Goal: Information Seeking & Learning: Learn about a topic

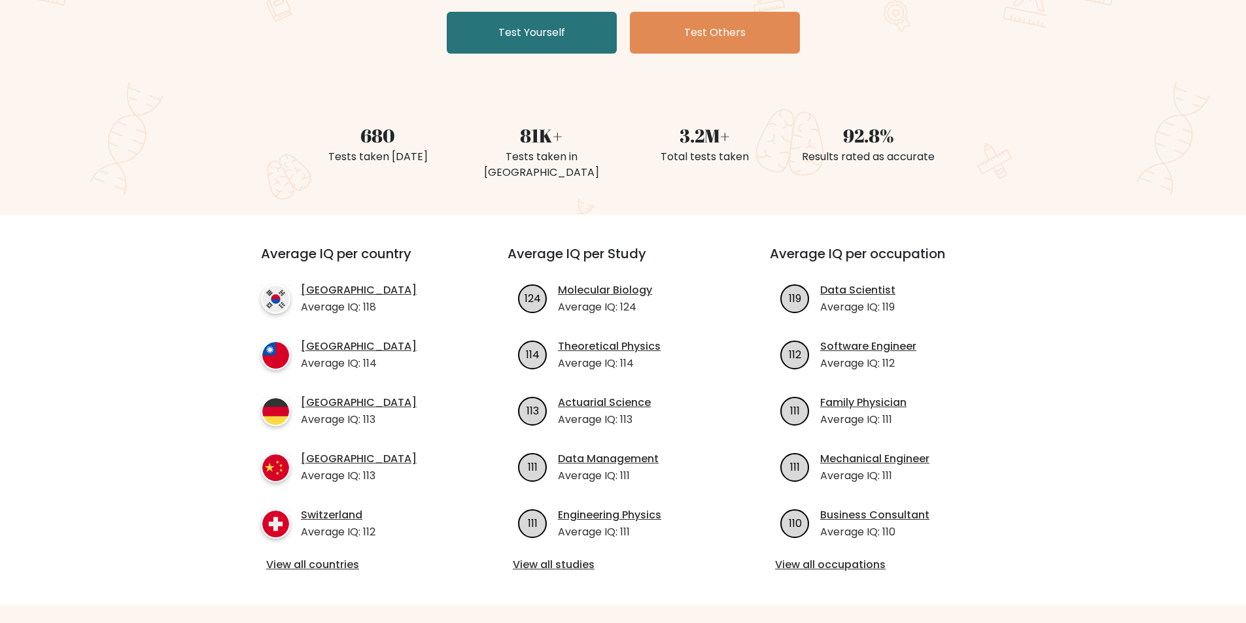
scroll to position [327, 0]
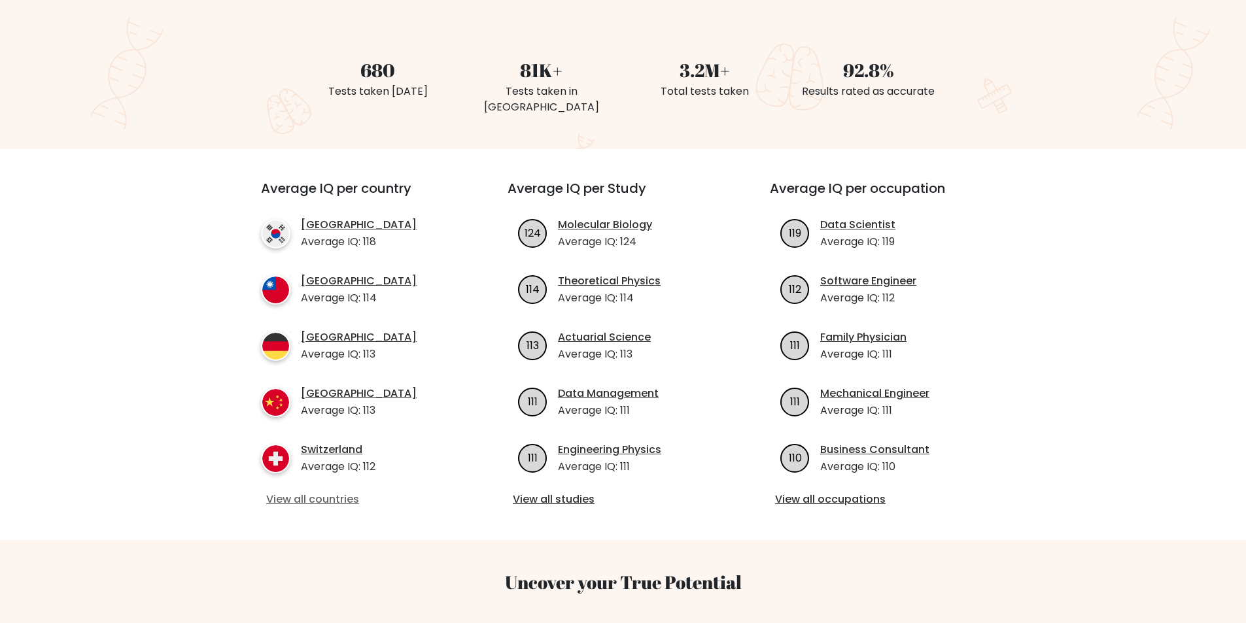
click at [329, 492] on link "View all countries" at bounding box center [360, 500] width 189 height 16
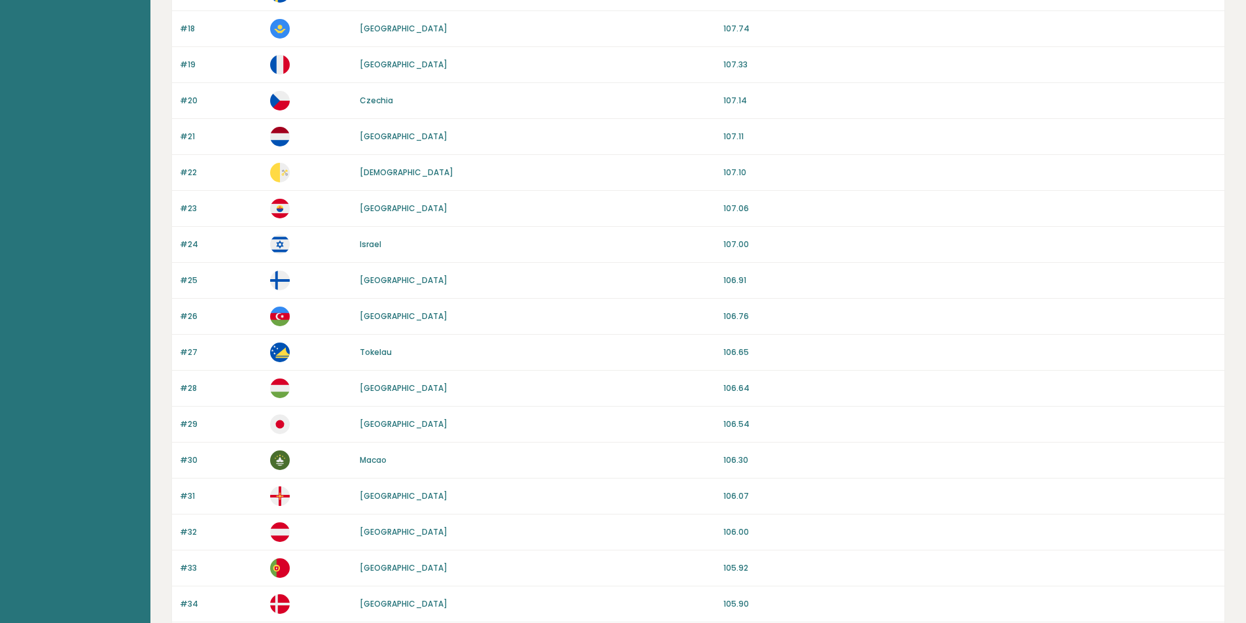
scroll to position [1075, 0]
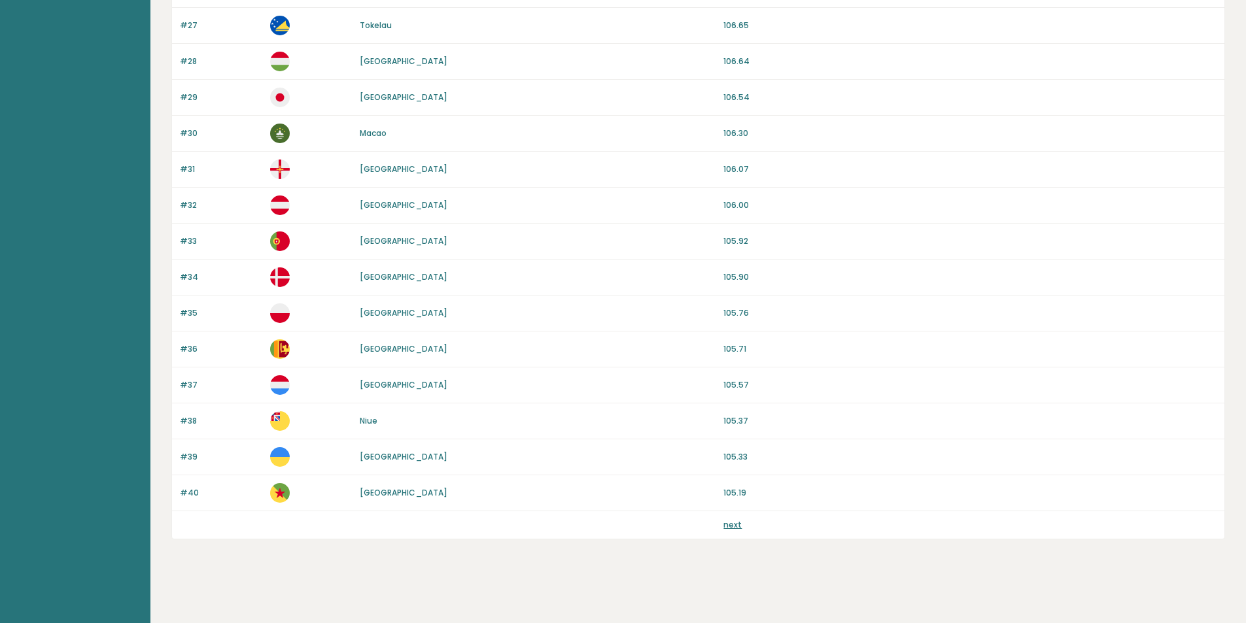
click at [731, 524] on link "next" at bounding box center [732, 524] width 18 height 11
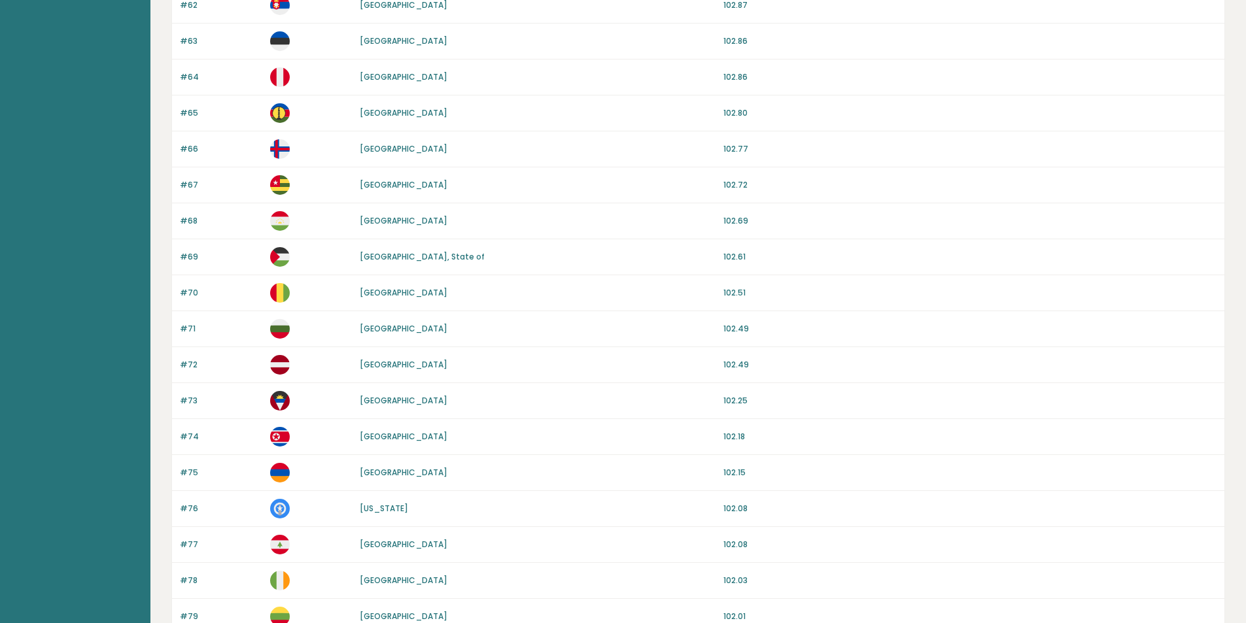
scroll to position [1075, 0]
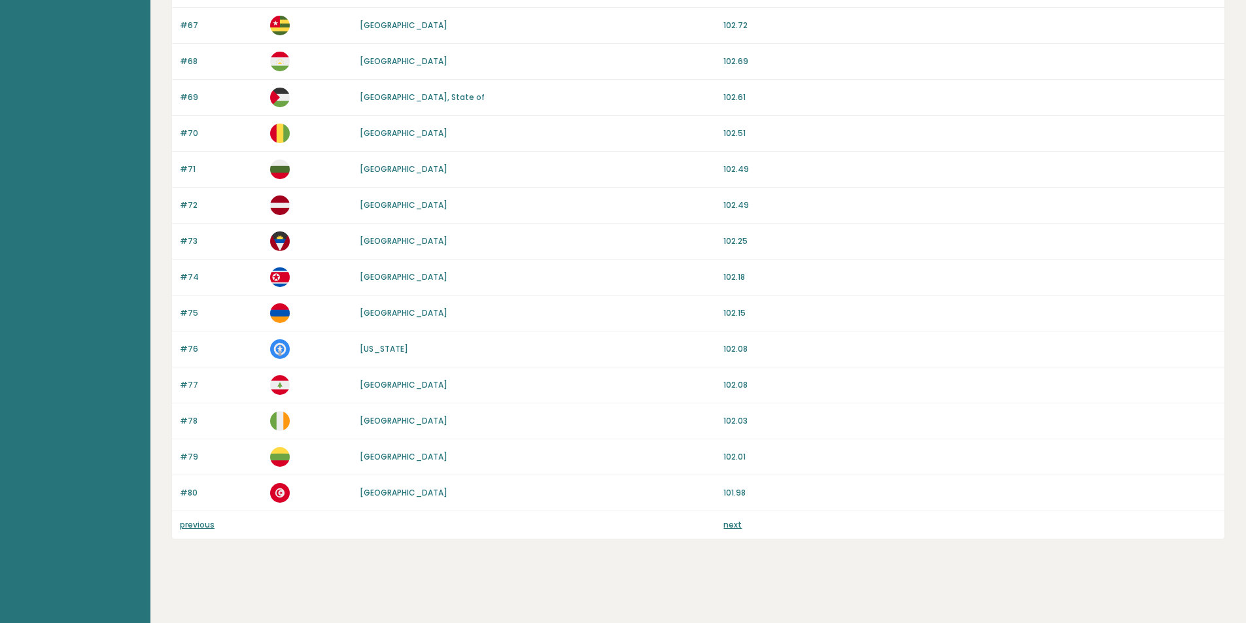
click at [203, 526] on link "previous" at bounding box center [197, 524] width 35 height 11
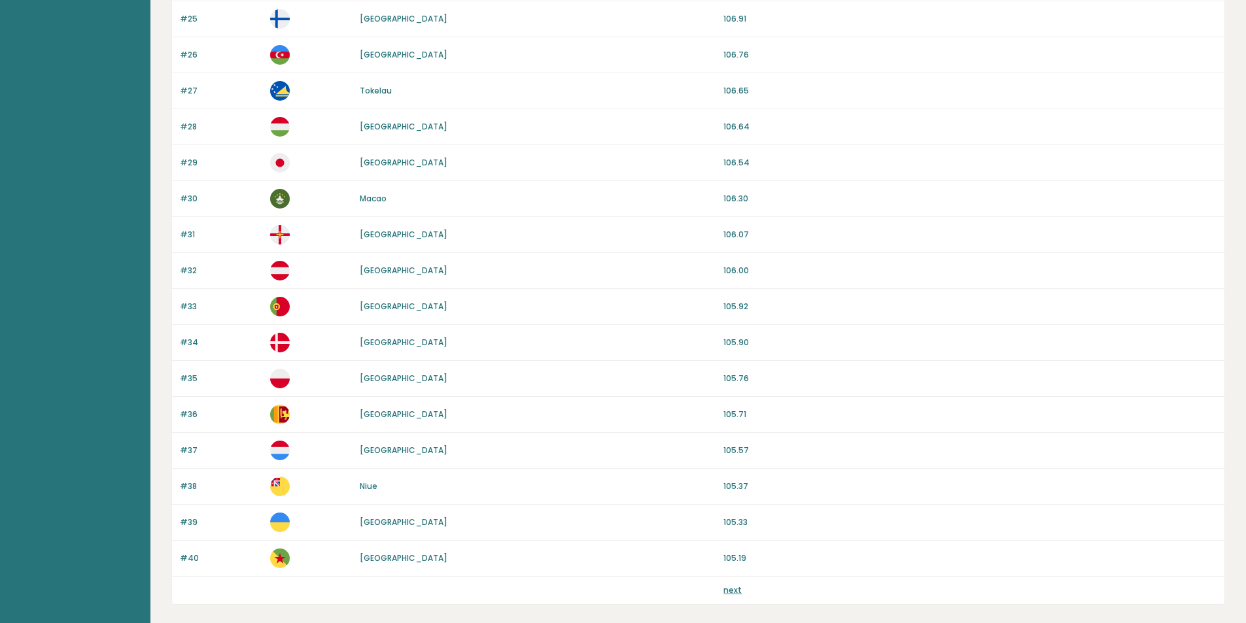
scroll to position [1075, 0]
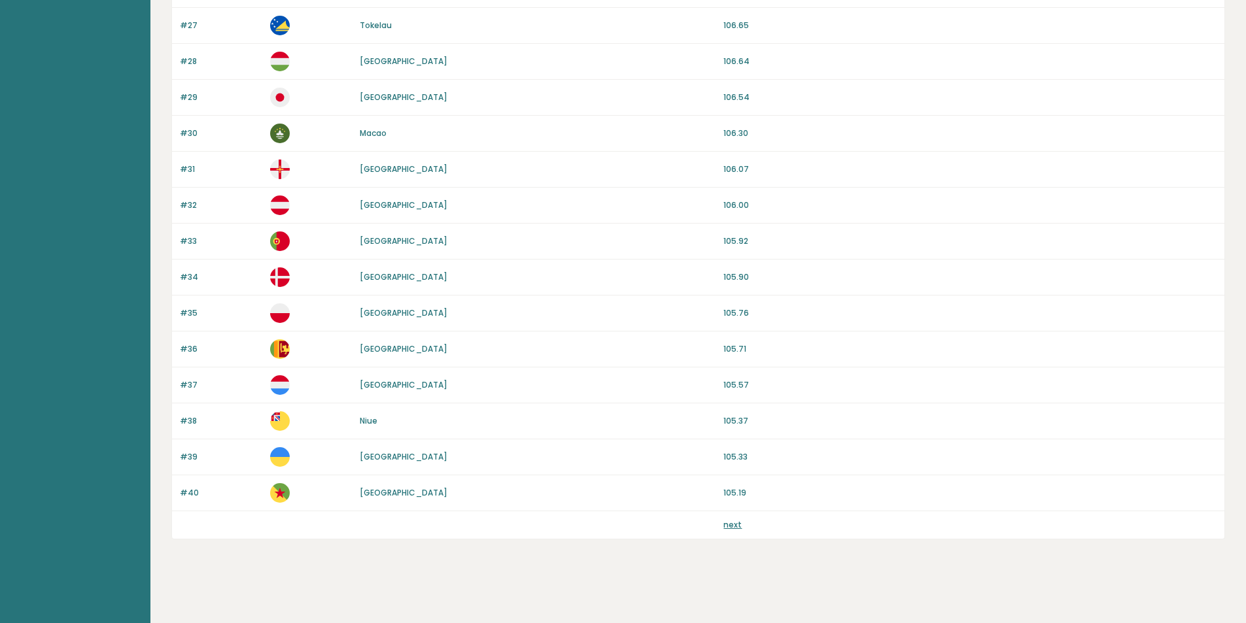
click at [730, 526] on link "next" at bounding box center [732, 524] width 18 height 11
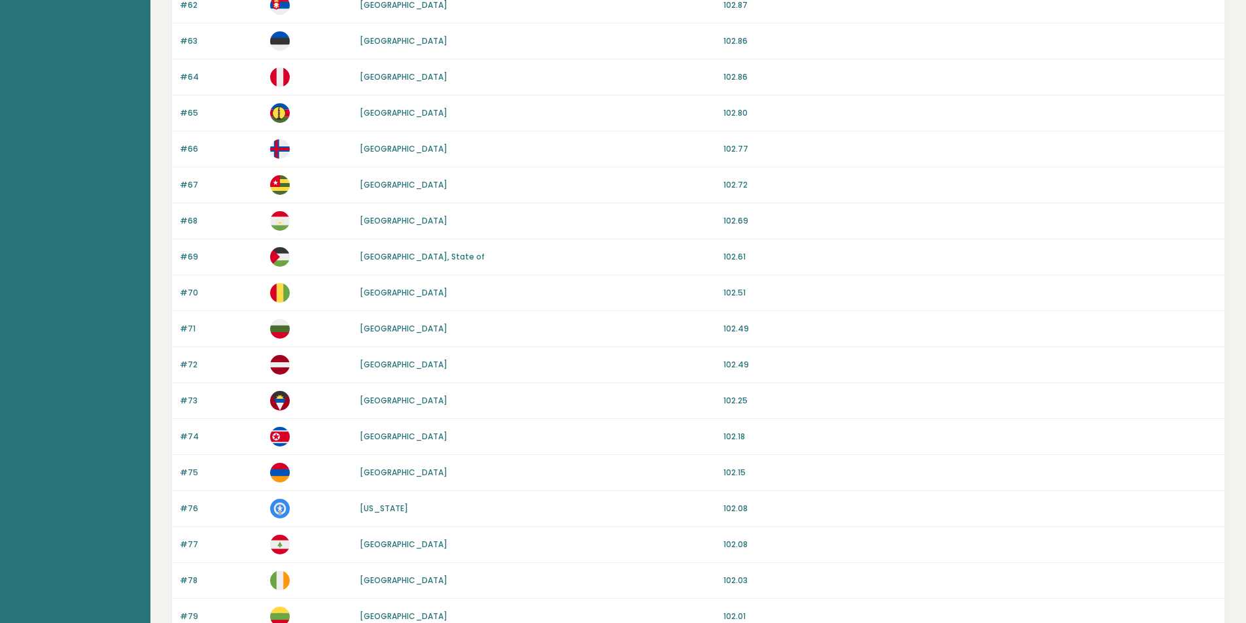
scroll to position [1075, 0]
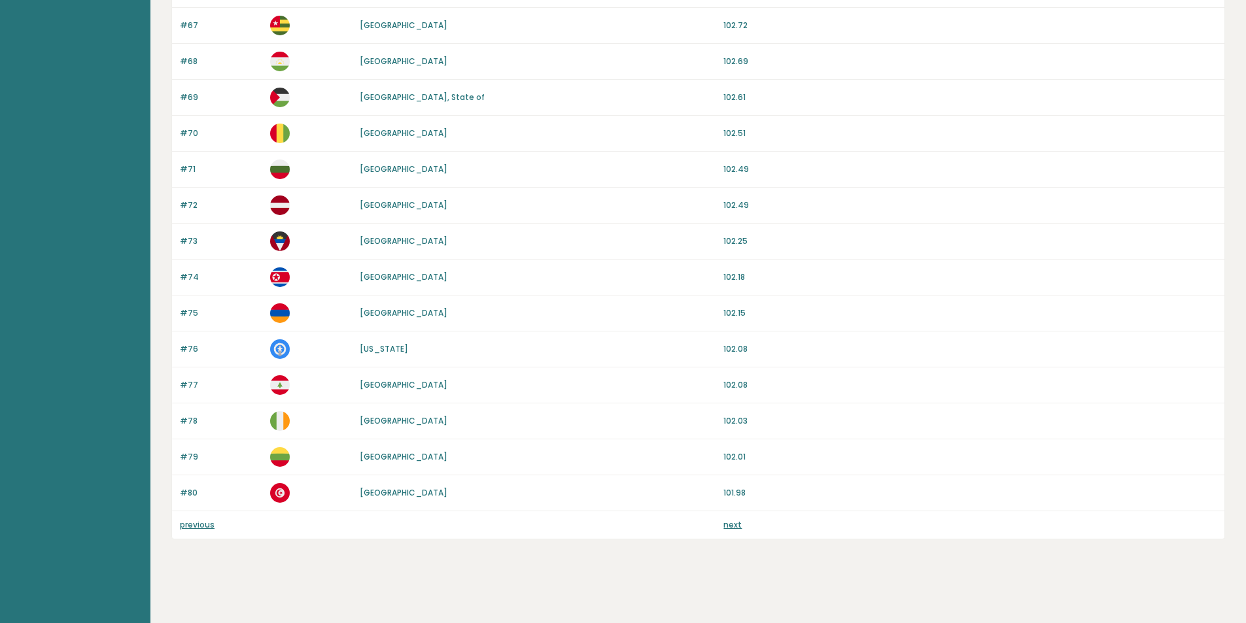
click at [733, 525] on link "next" at bounding box center [732, 524] width 18 height 11
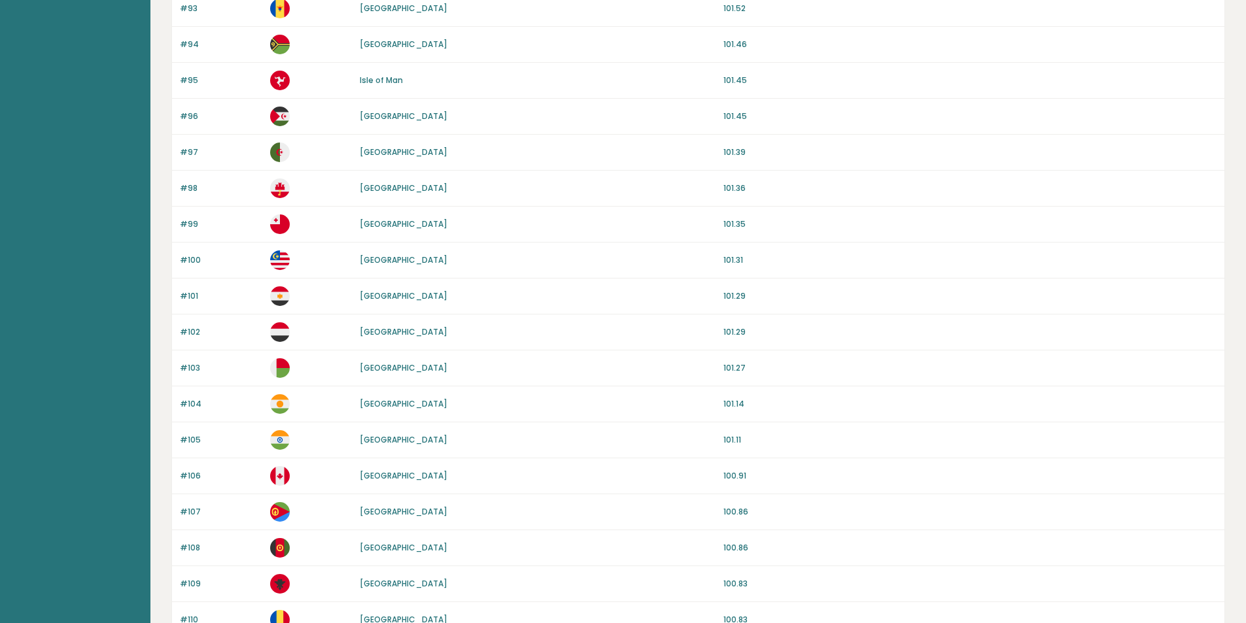
scroll to position [850, 0]
